Goal: Task Accomplishment & Management: Use online tool/utility

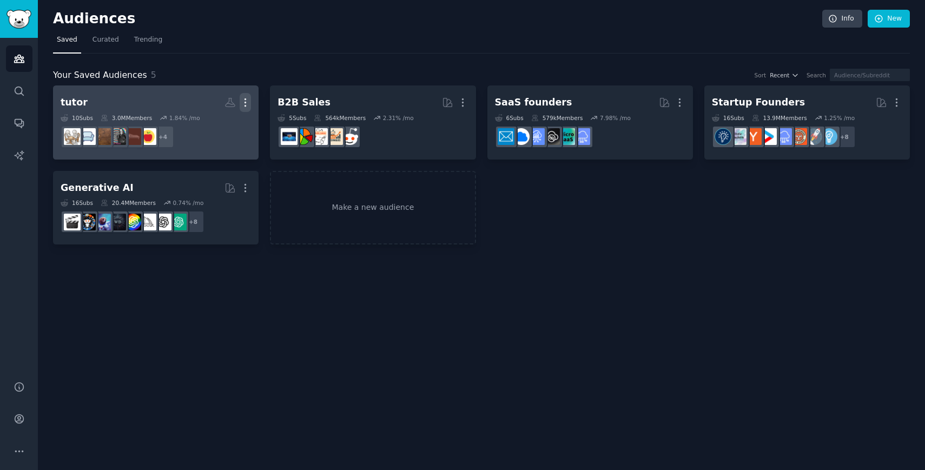
click at [247, 101] on icon "button" at bounding box center [245, 102] width 11 height 11
click at [209, 130] on p "Delete" at bounding box center [215, 125] width 25 height 11
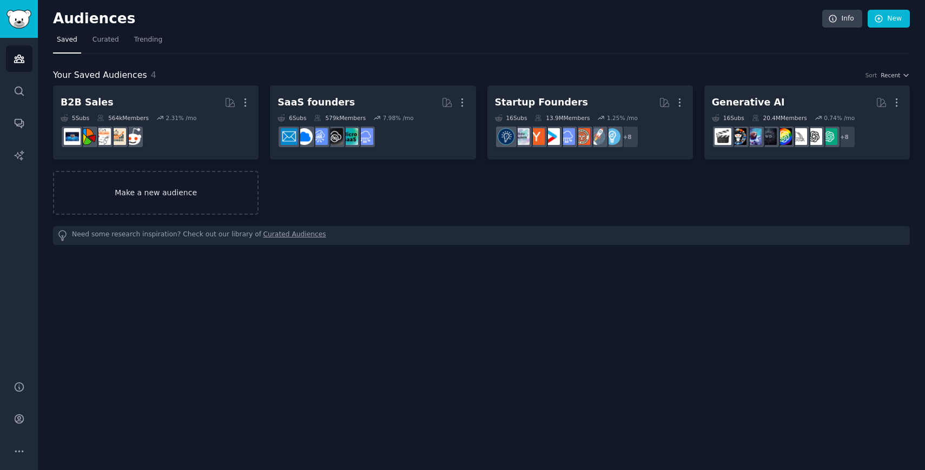
click at [355, 212] on div "B2B Sales More 5 Sub s 564k Members 2.31 % /mo SaaS founders More 6 Sub s 579k …" at bounding box center [481, 149] width 857 height 129
click at [241, 204] on link "Make a new audience" at bounding box center [156, 193] width 206 height 44
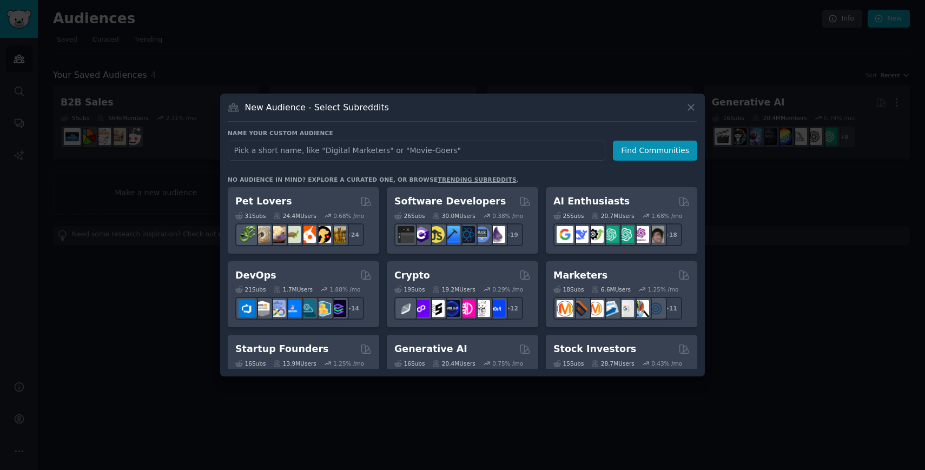
click at [324, 145] on input "text" at bounding box center [416, 151] width 377 height 20
type input "business"
type input "BI"
drag, startPoint x: 645, startPoint y: 155, endPoint x: 515, endPoint y: 162, distance: 130.0
click at [515, 162] on div "Name your custom audience Audience Name BI Find Communities No audience in mind…" at bounding box center [462, 249] width 469 height 240
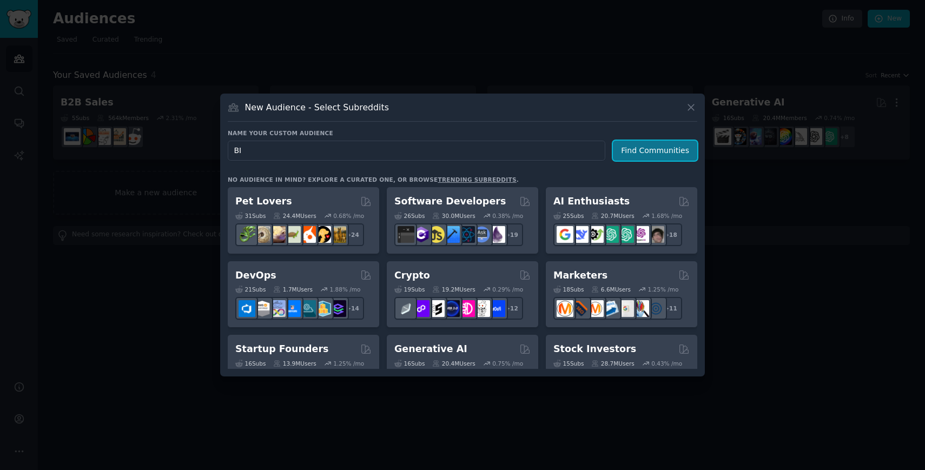
click at [639, 153] on button "Find Communities" at bounding box center [655, 151] width 84 height 20
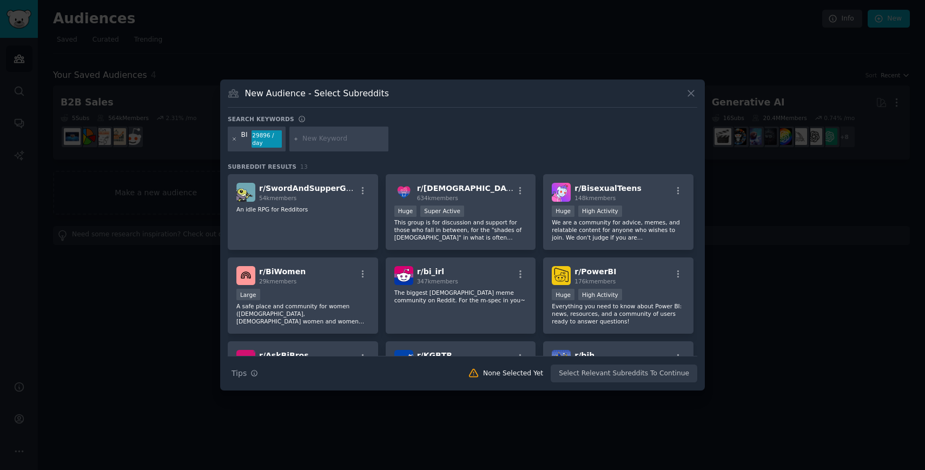
click at [234, 138] on icon at bounding box center [234, 138] width 3 height 3
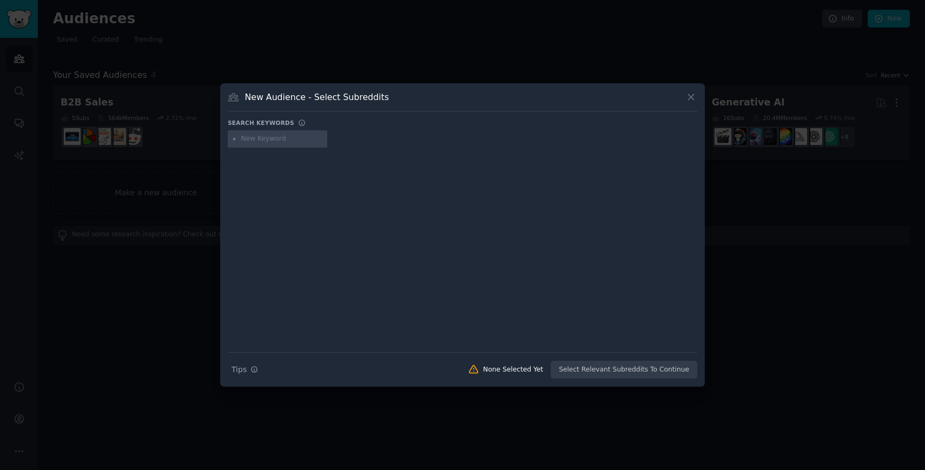
click at [242, 139] on input "text" at bounding box center [282, 139] width 82 height 10
click at [257, 138] on input "text" at bounding box center [282, 139] width 82 height 10
